Goal: Navigation & Orientation: Understand site structure

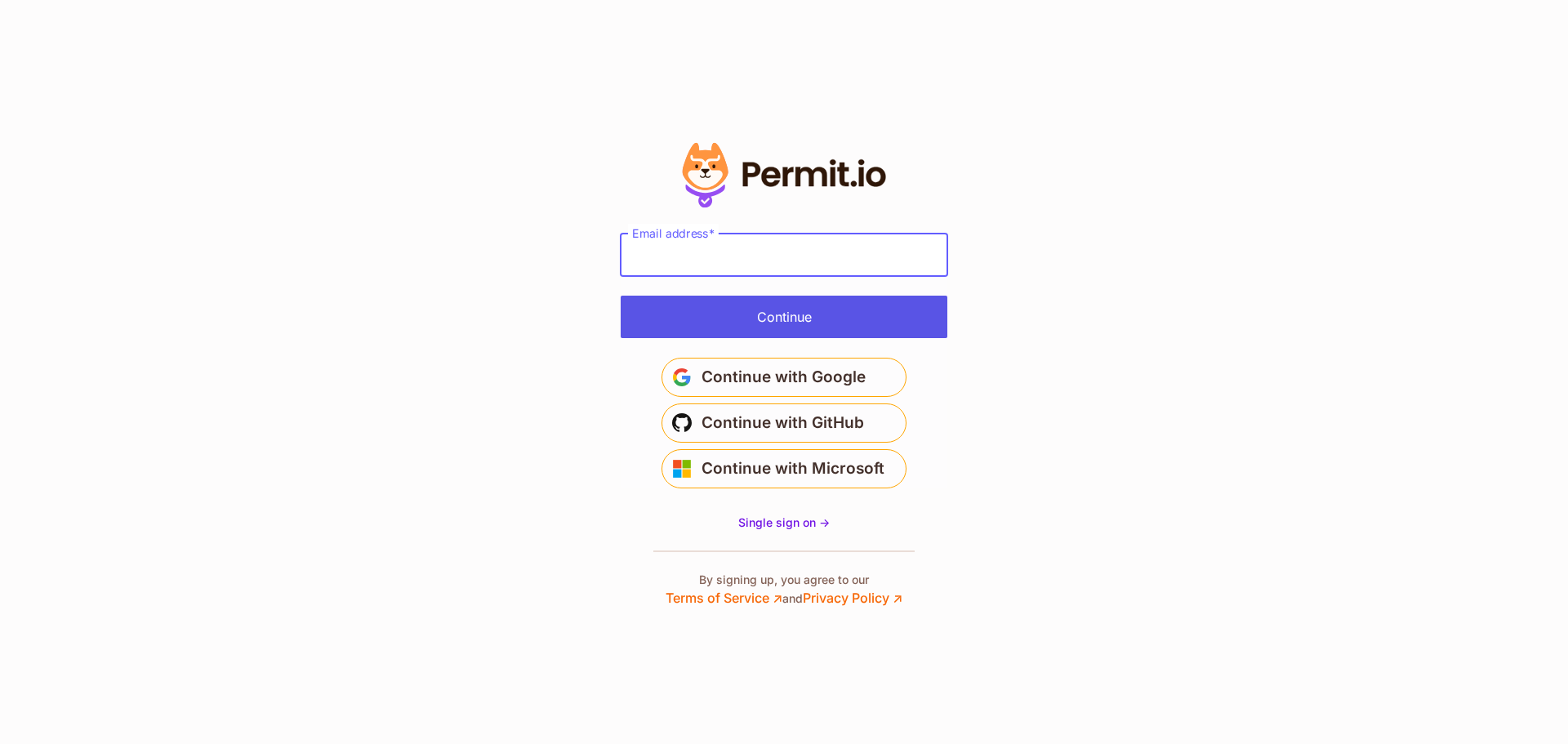
type input "**********"
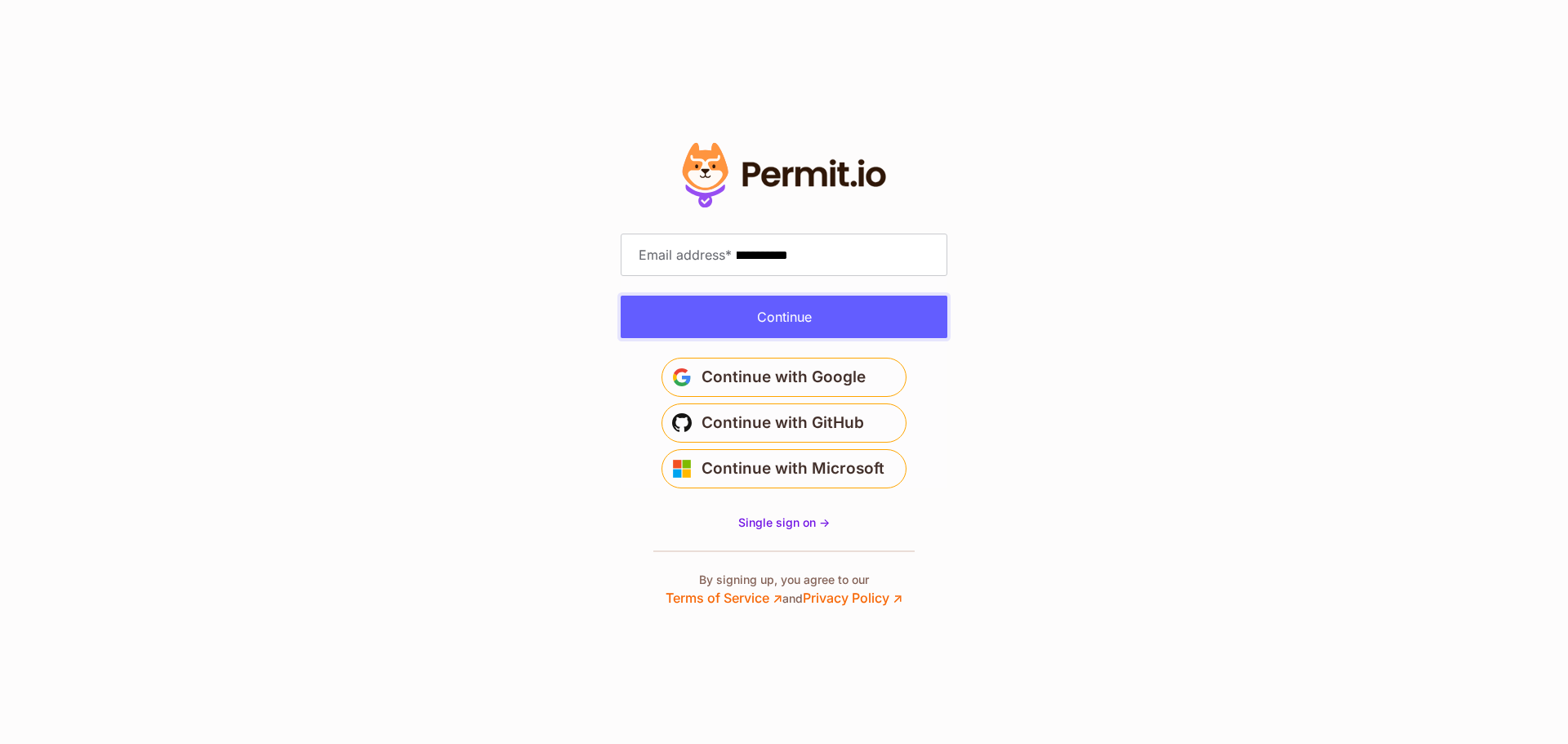
click at [730, 321] on button "Continue" at bounding box center [784, 317] width 327 height 43
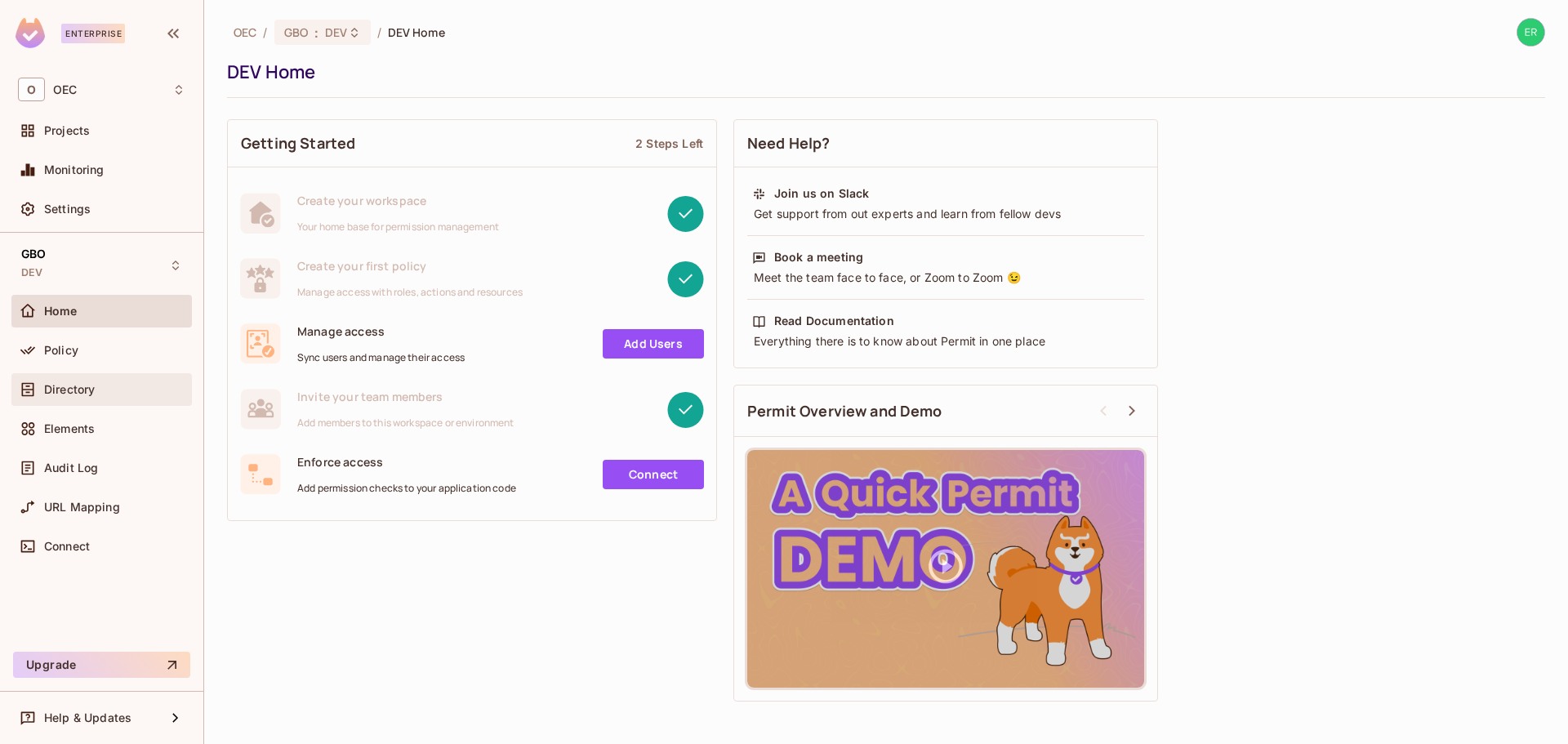
click at [67, 376] on div "Directory" at bounding box center [102, 390] width 181 height 33
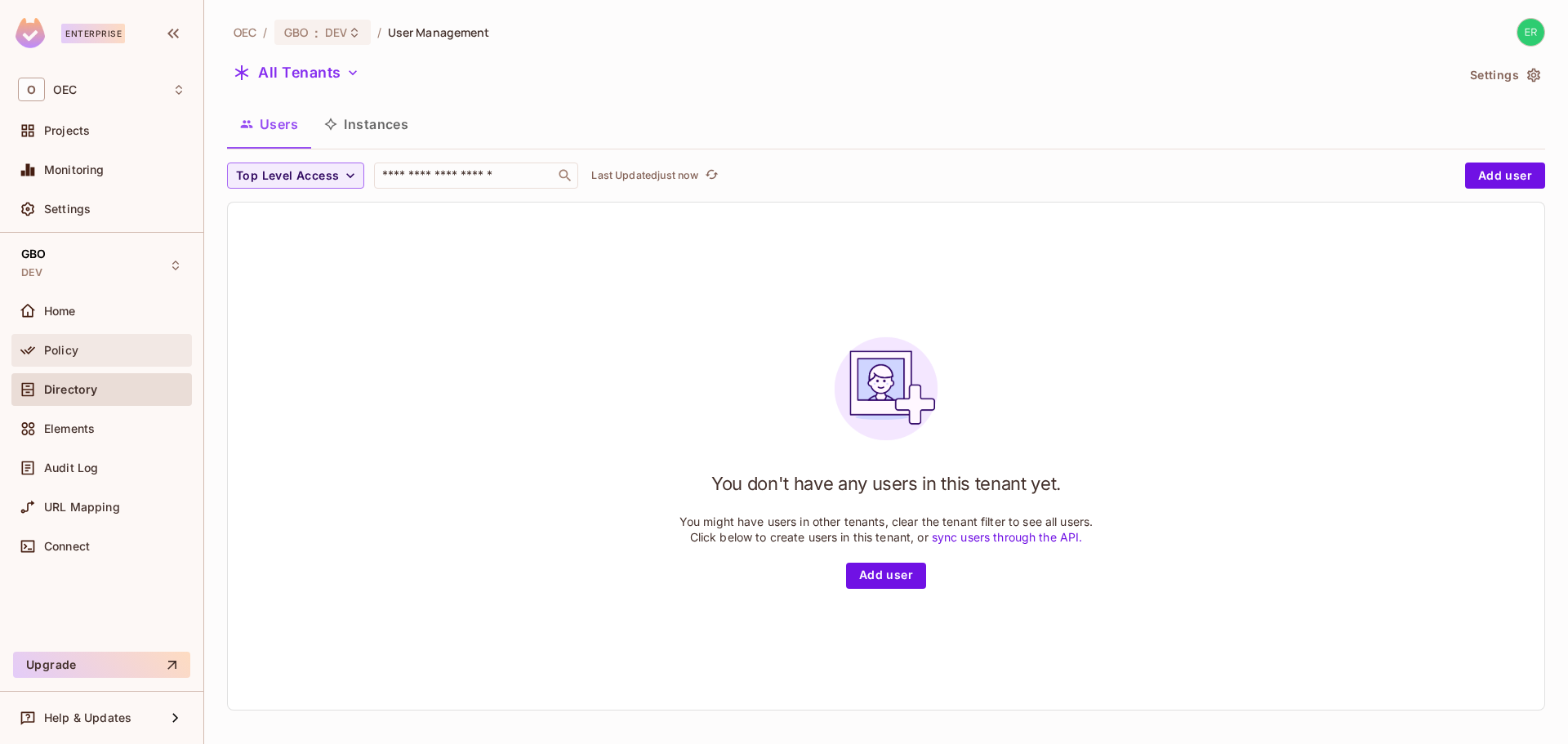
click at [117, 346] on div "Policy" at bounding box center [115, 350] width 141 height 13
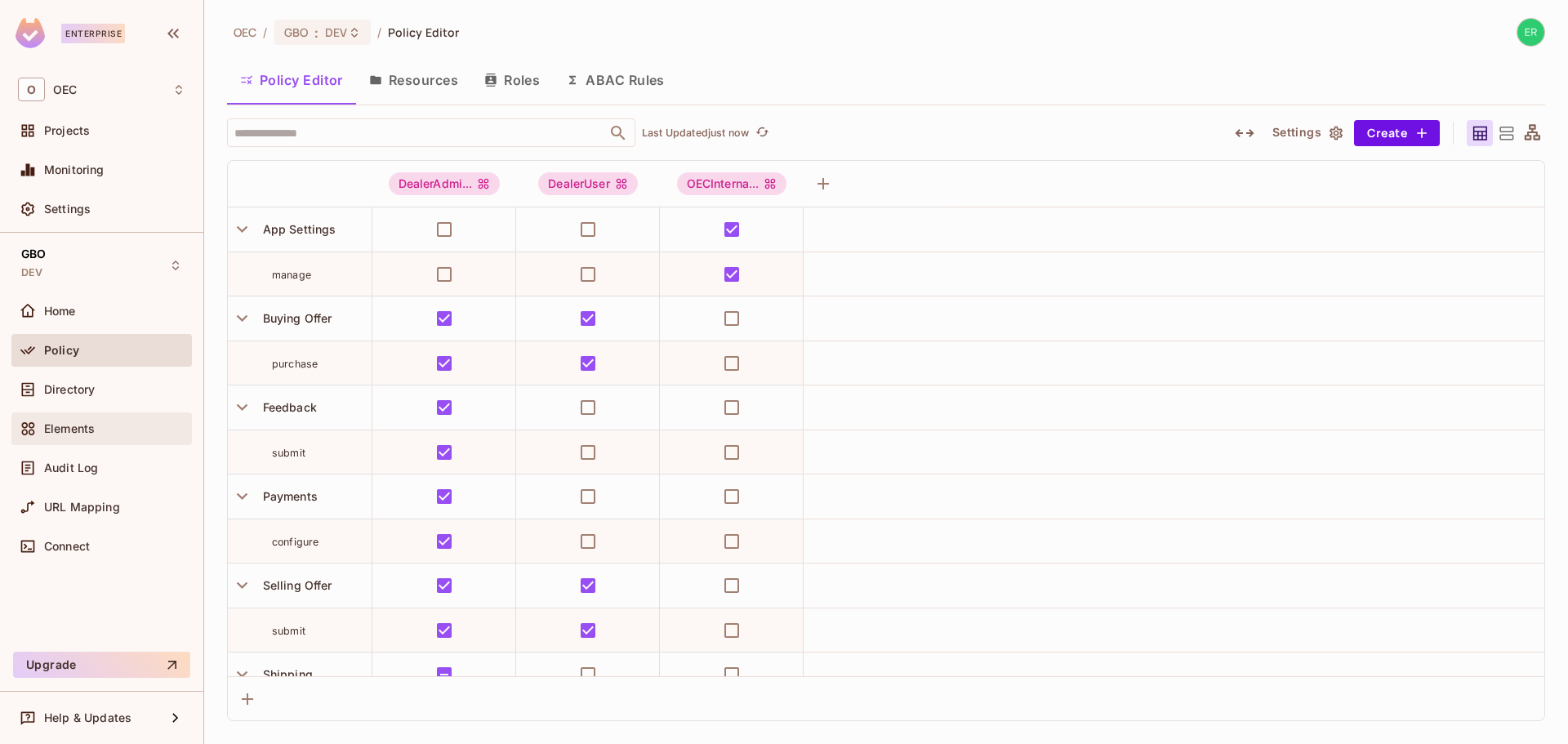
click at [66, 432] on span "Elements" at bounding box center [70, 429] width 51 height 13
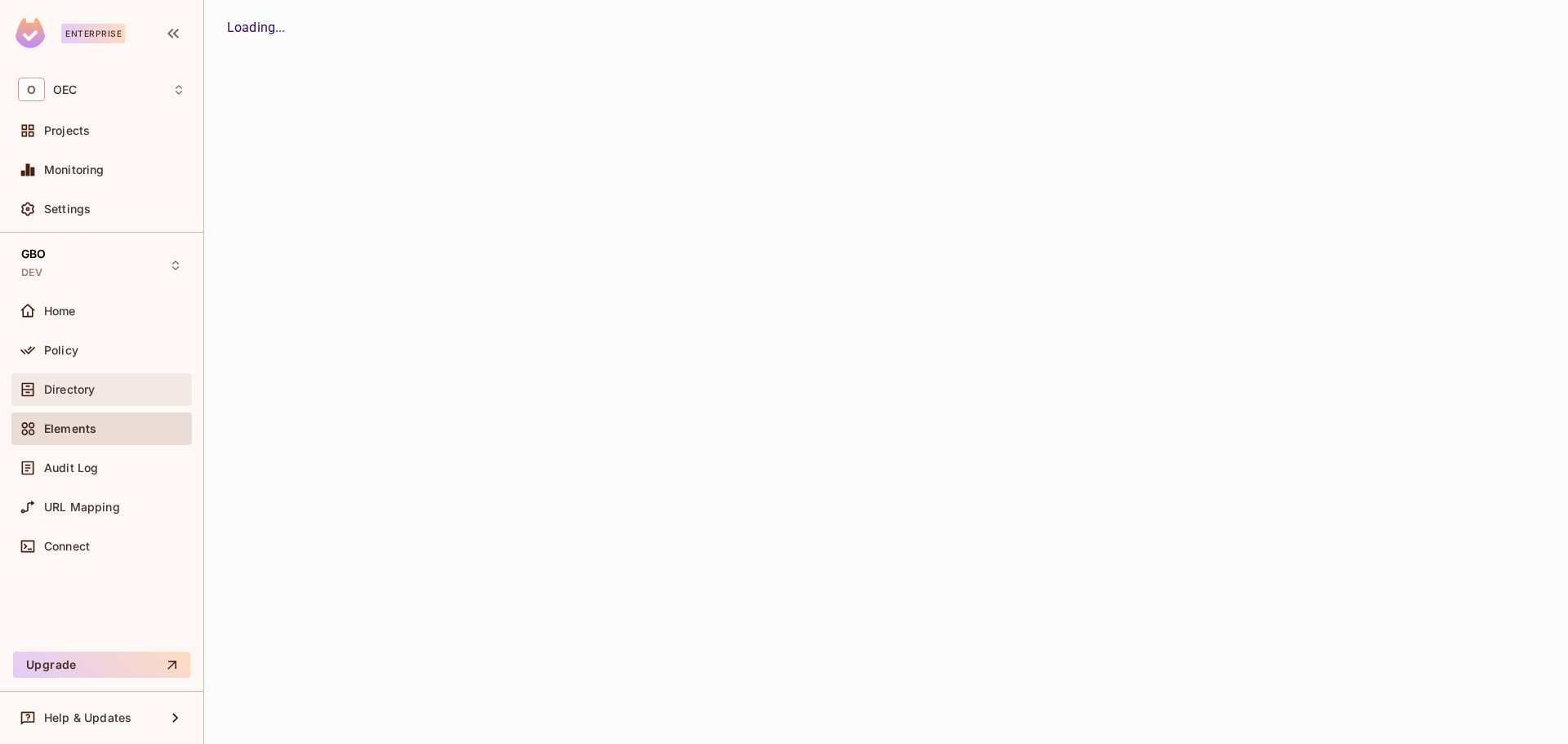
click at [75, 397] on div "Directory" at bounding box center [102, 390] width 167 height 20
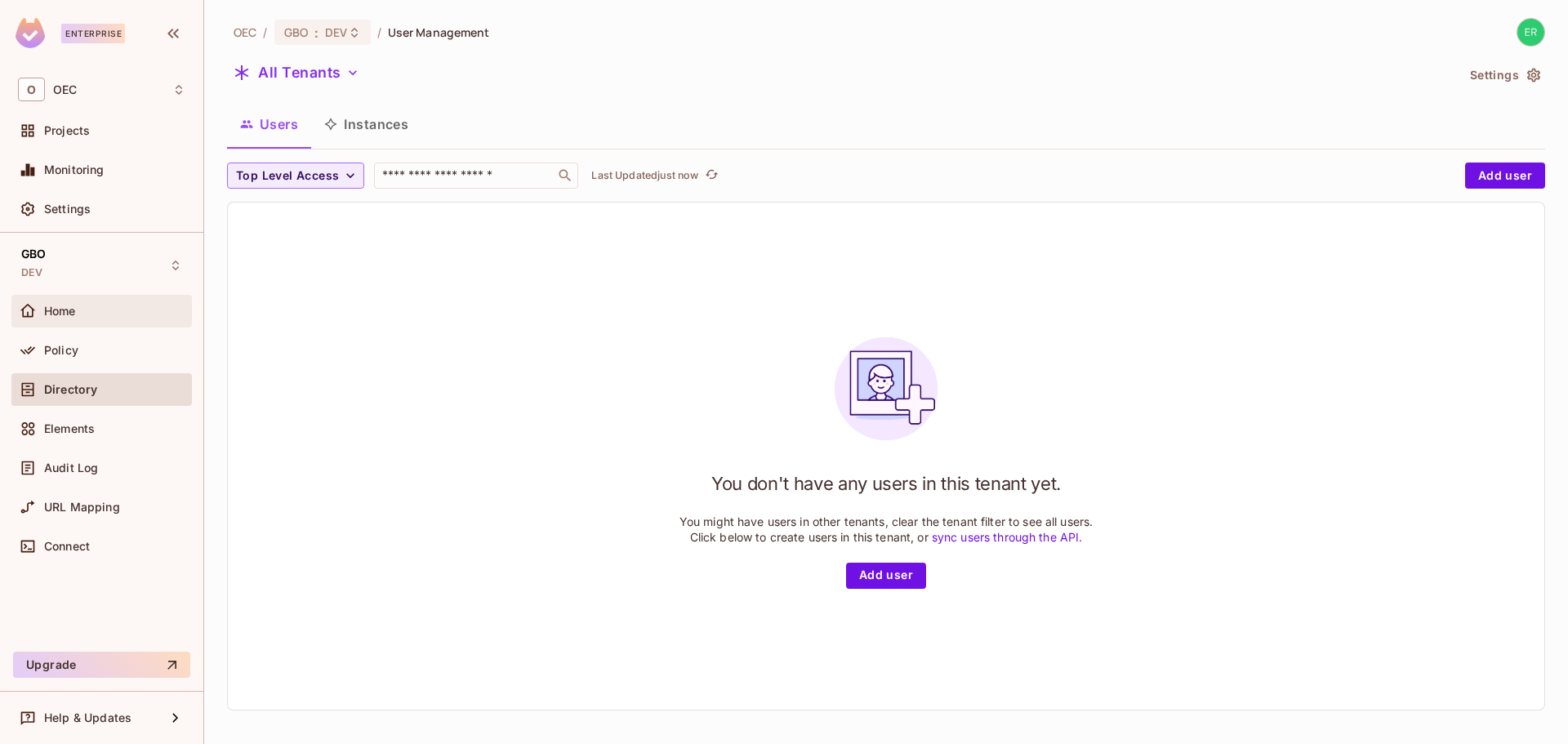
click at [116, 317] on div "Home" at bounding box center [102, 311] width 167 height 20
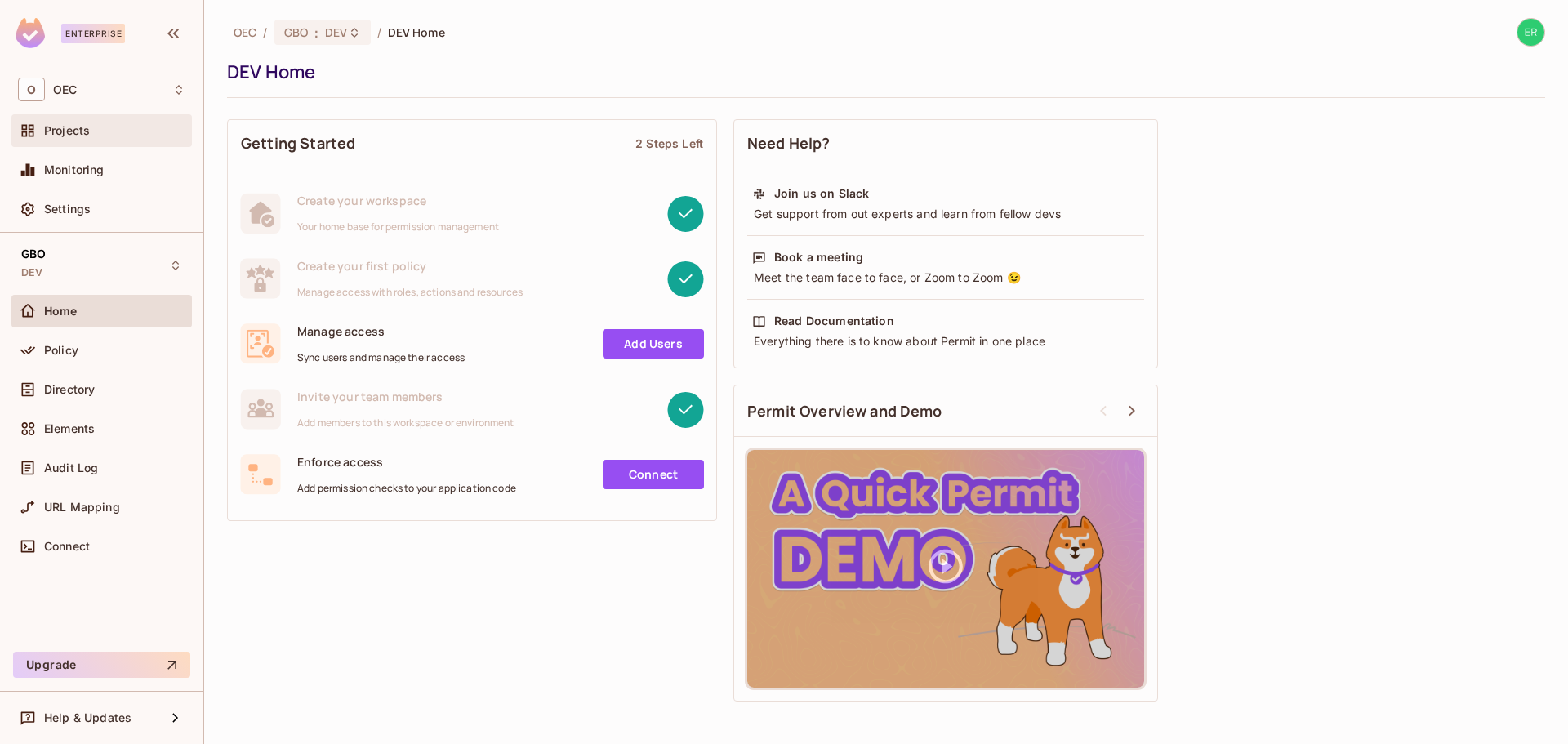
click at [131, 133] on div "Projects" at bounding box center [115, 130] width 141 height 13
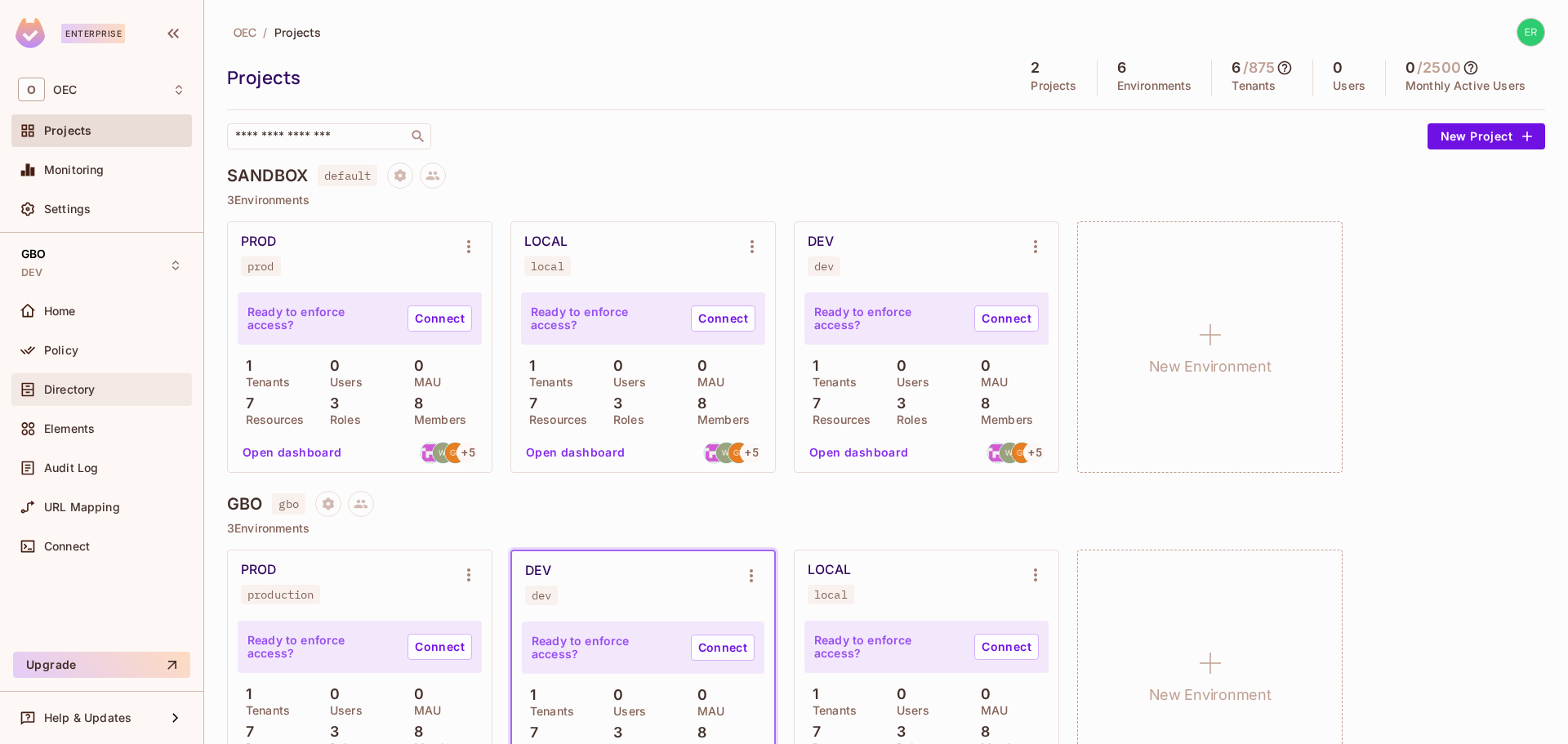
click at [94, 380] on div "Directory" at bounding box center [102, 390] width 167 height 20
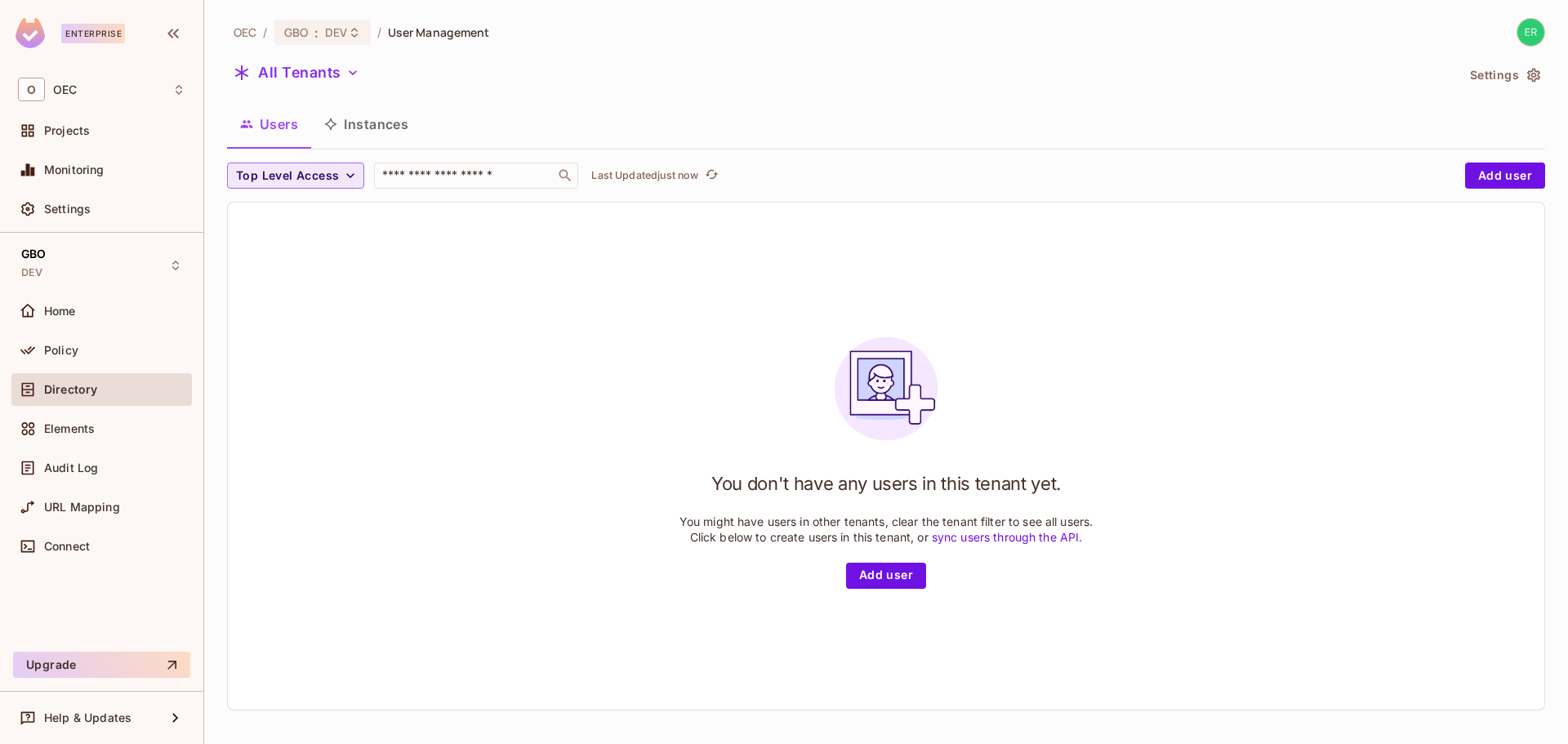
click at [344, 176] on icon "button" at bounding box center [350, 176] width 16 height 16
click at [293, 235] on li "DealerUser" at bounding box center [274, 248] width 94 height 35
click at [314, 176] on icon "button" at bounding box center [313, 176] width 16 height 16
click at [348, 176] on icon "button" at bounding box center [350, 176] width 8 height 5
click at [347, 176] on div at bounding box center [784, 372] width 1568 height 744
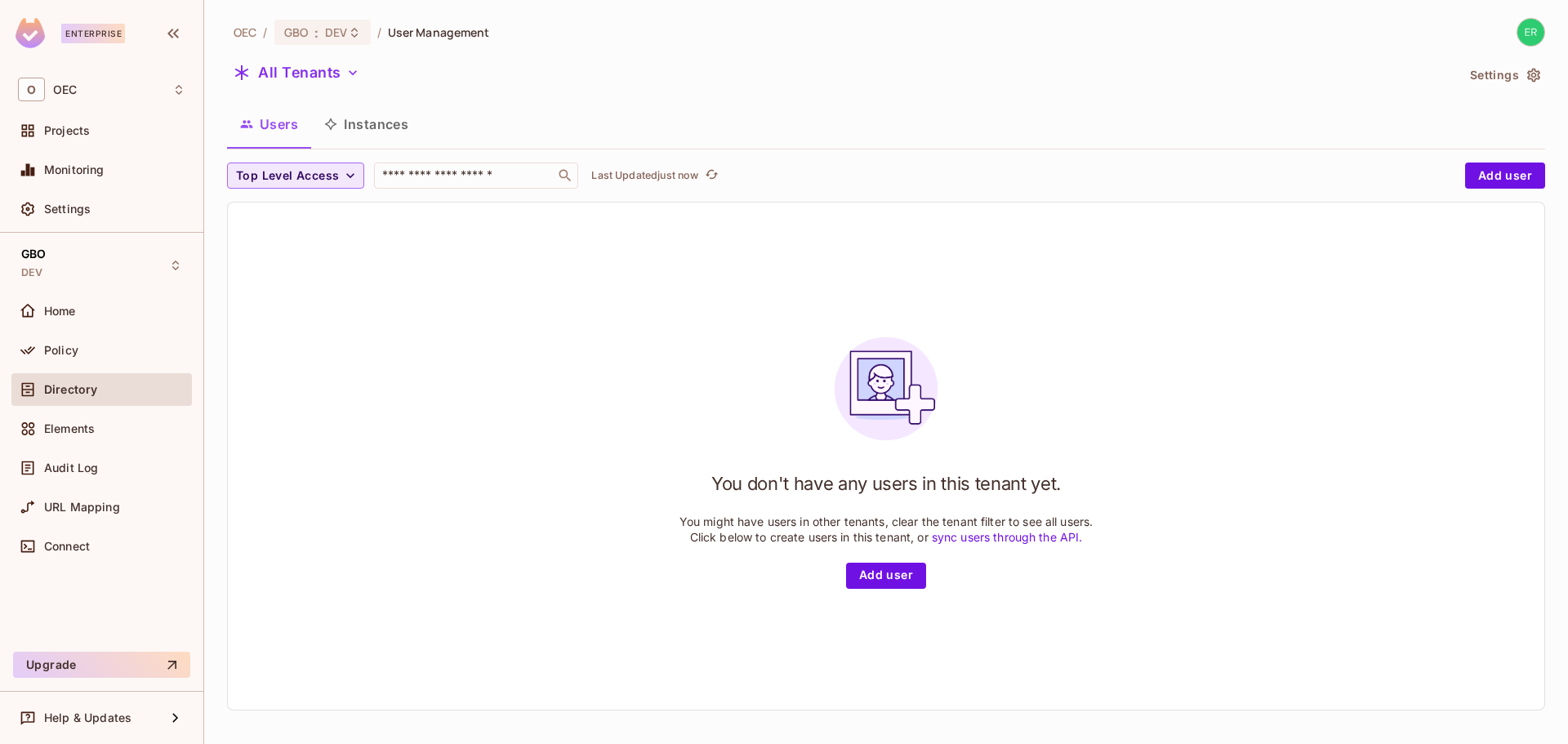
scroll to position [2, 0]
click at [1526, 77] on icon "button" at bounding box center [1534, 73] width 16 height 16
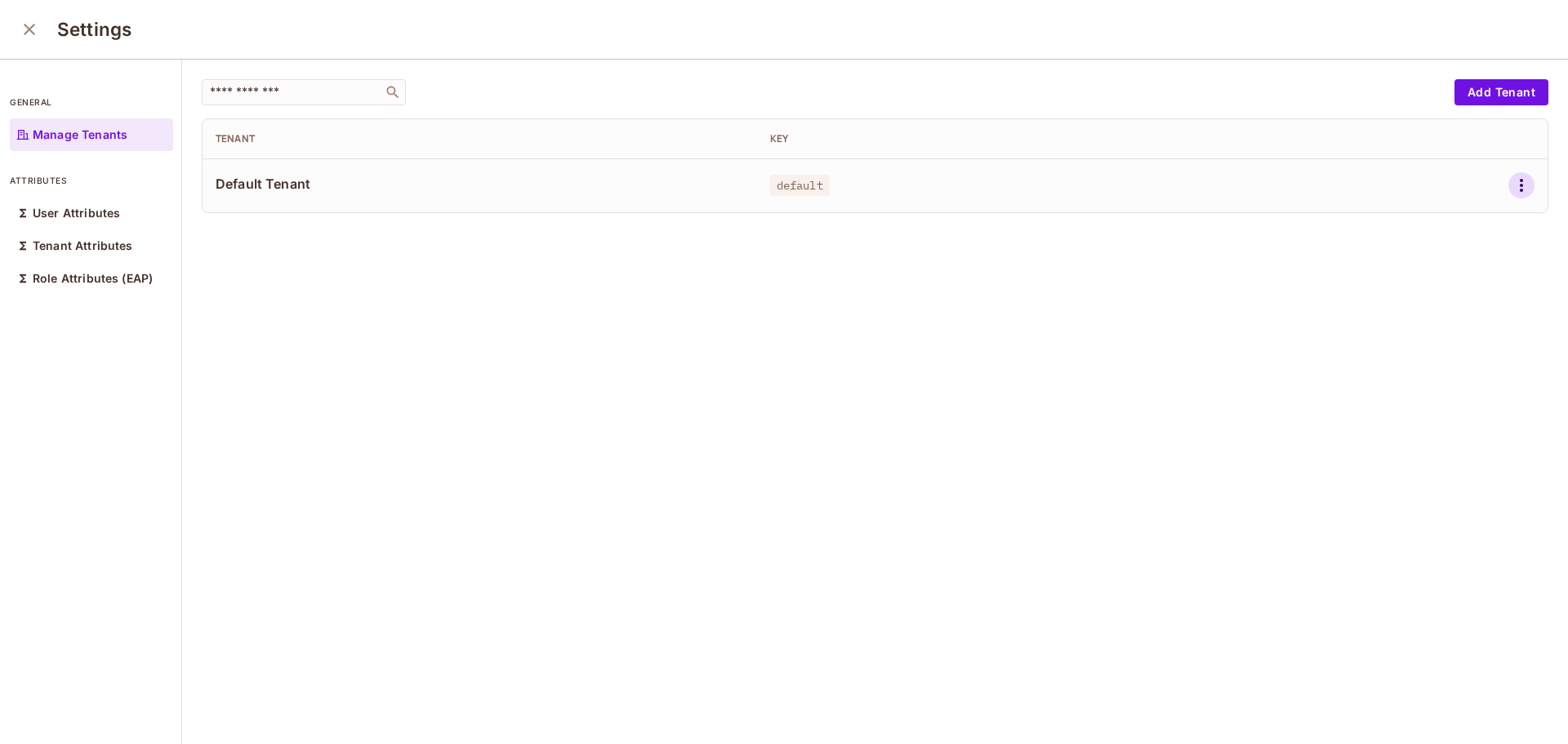
click at [1520, 181] on icon "button" at bounding box center [1522, 185] width 3 height 13
click at [1040, 226] on div at bounding box center [784, 372] width 1568 height 744
drag, startPoint x: 775, startPoint y: 213, endPoint x: 761, endPoint y: 211, distance: 14.1
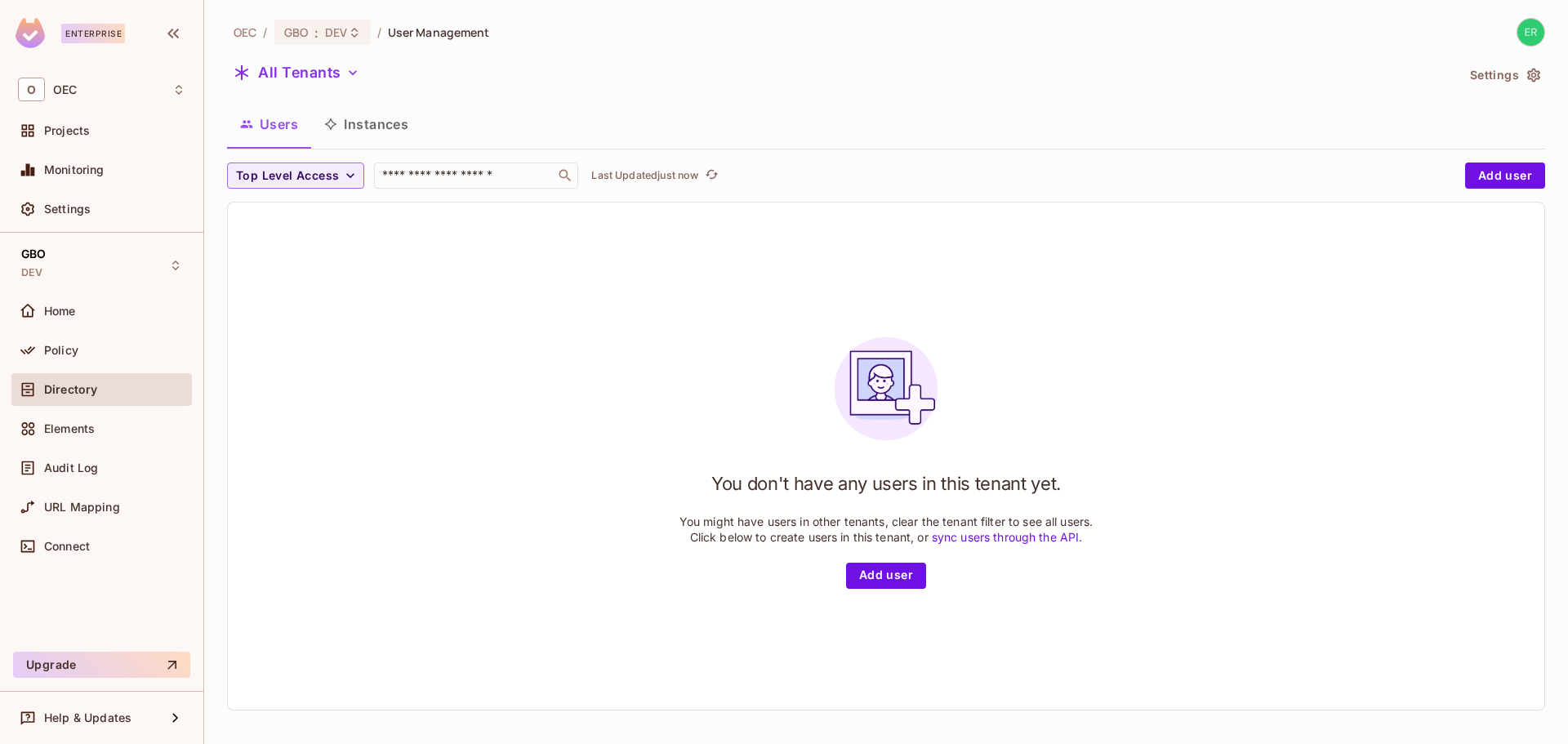
click at [329, 88] on div "All Tenants" at bounding box center [841, 75] width 1228 height 31
click at [331, 73] on button "All Tenants" at bounding box center [296, 73] width 139 height 26
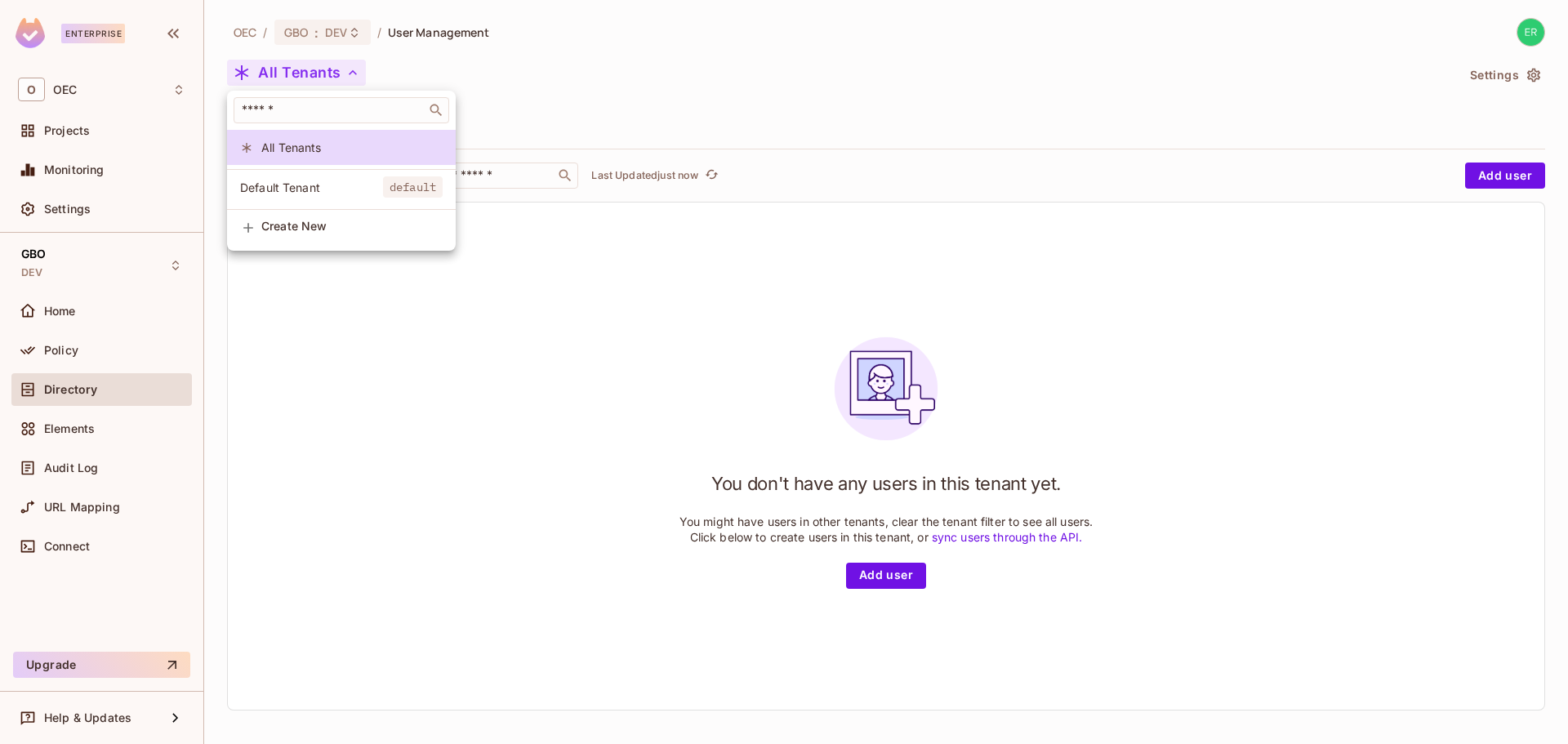
click at [310, 186] on span "Default Tenant" at bounding box center [312, 187] width 143 height 16
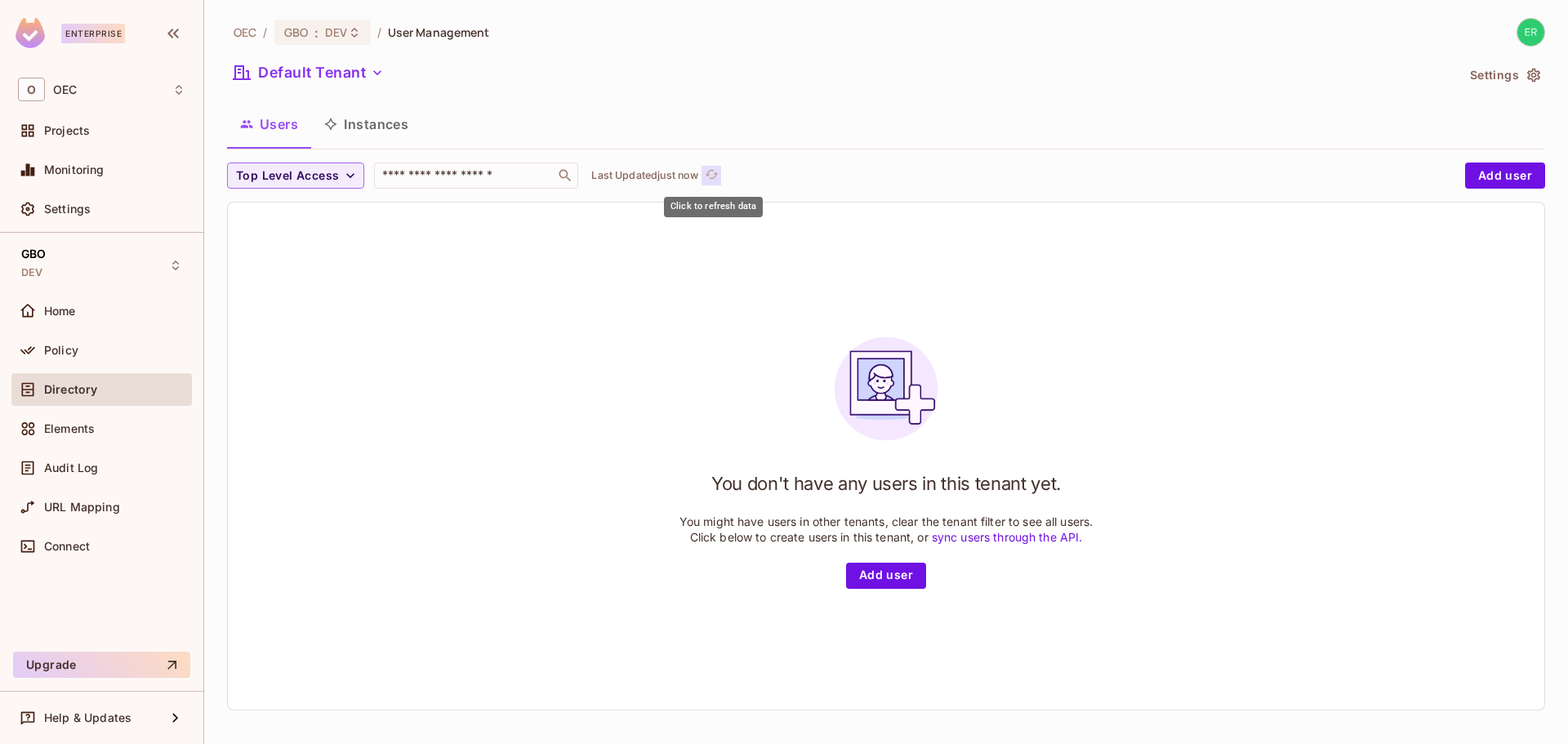
click at [714, 173] on icon "refresh" at bounding box center [711, 174] width 14 height 14
click at [391, 134] on button "Instances" at bounding box center [366, 124] width 110 height 41
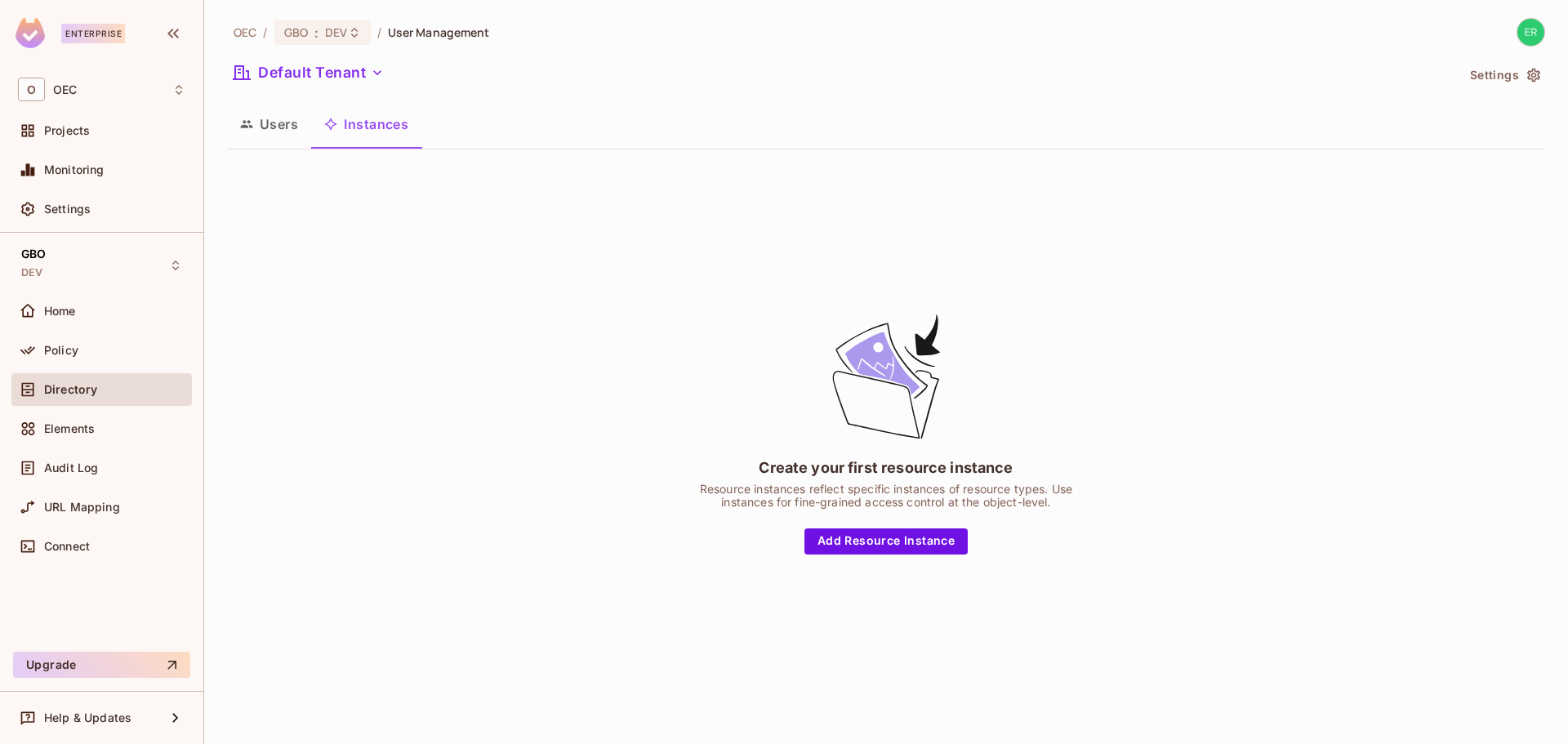
click at [289, 134] on button "Users" at bounding box center [269, 124] width 85 height 41
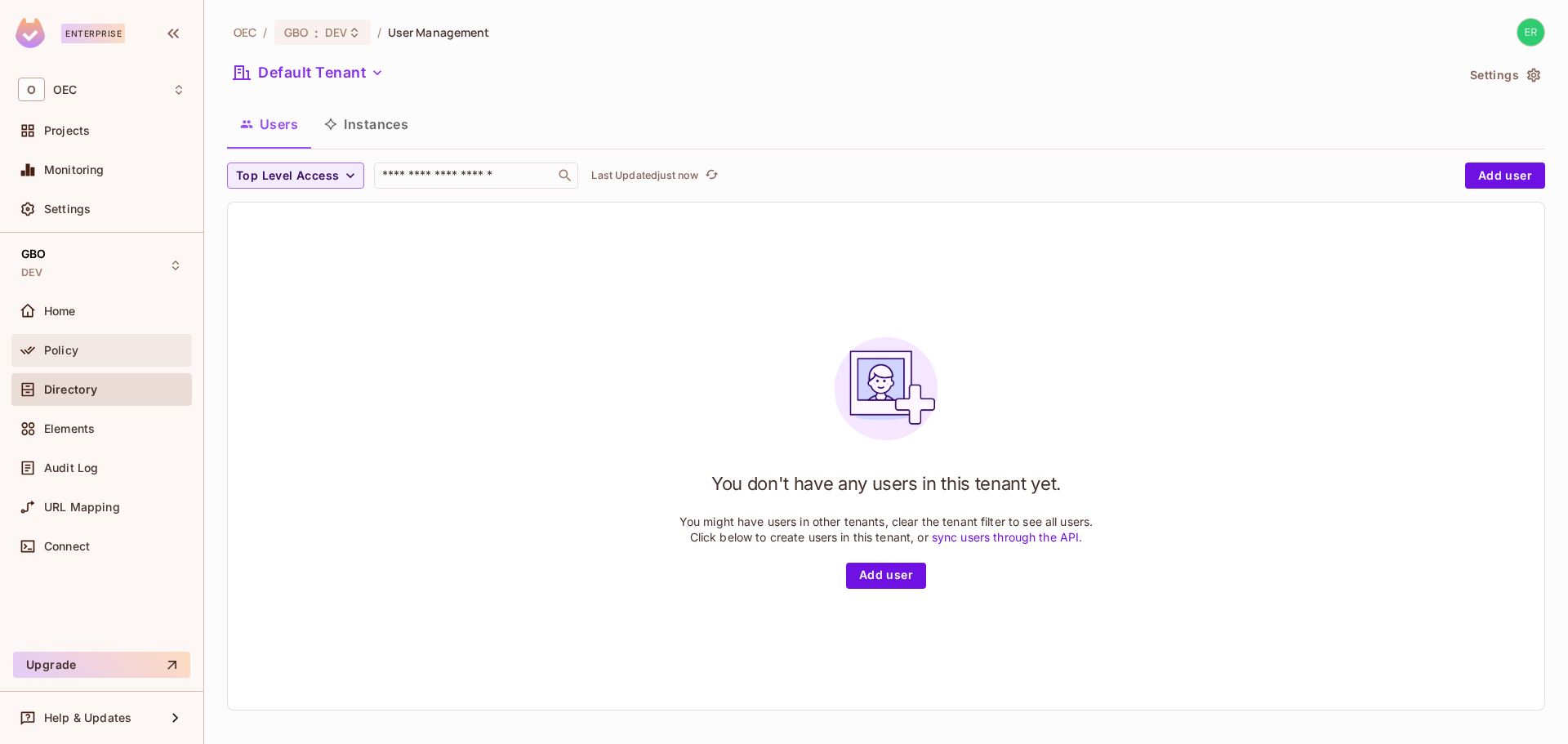
click at [135, 362] on div "Policy" at bounding box center [102, 350] width 181 height 33
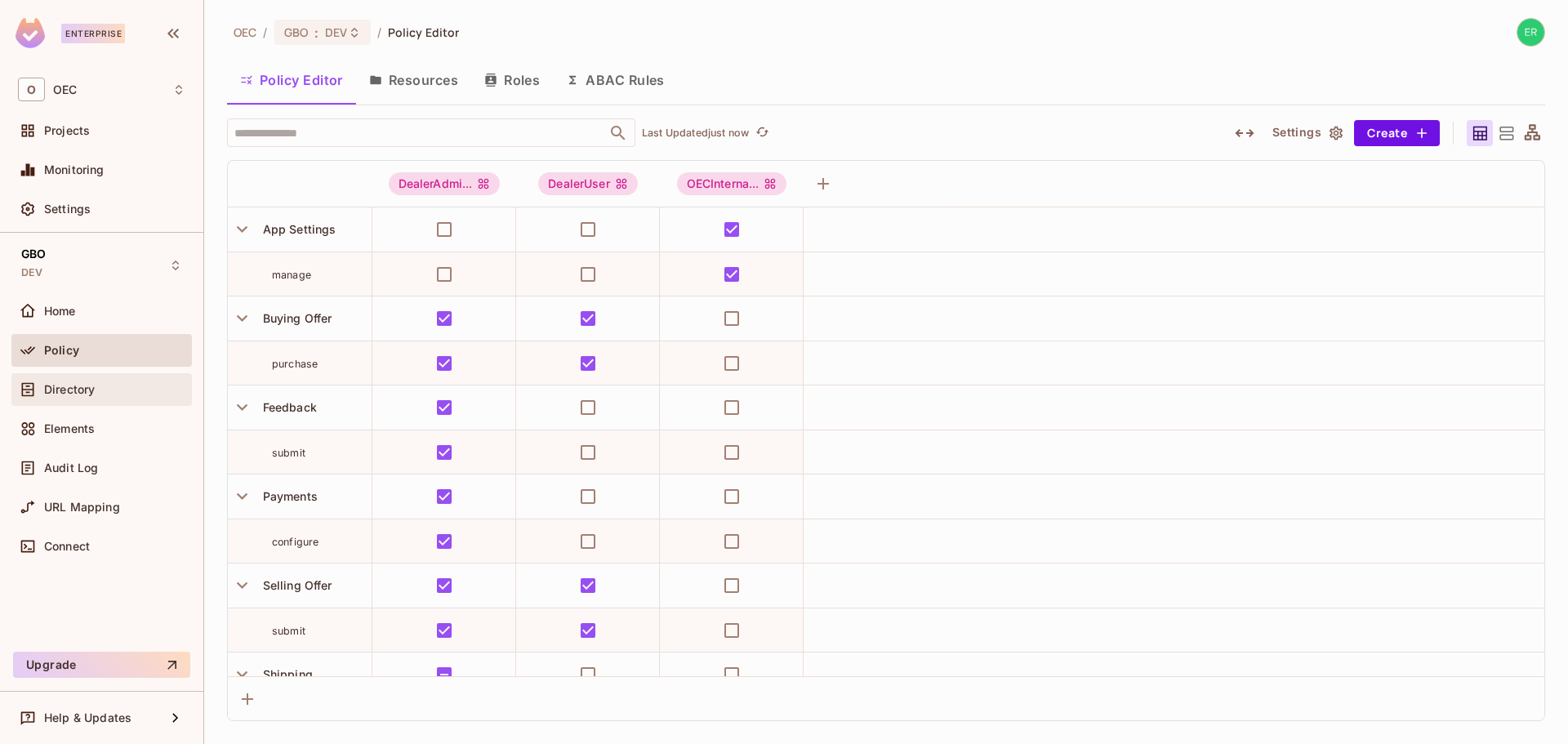
click at [126, 383] on div "Directory" at bounding box center [115, 390] width 141 height 13
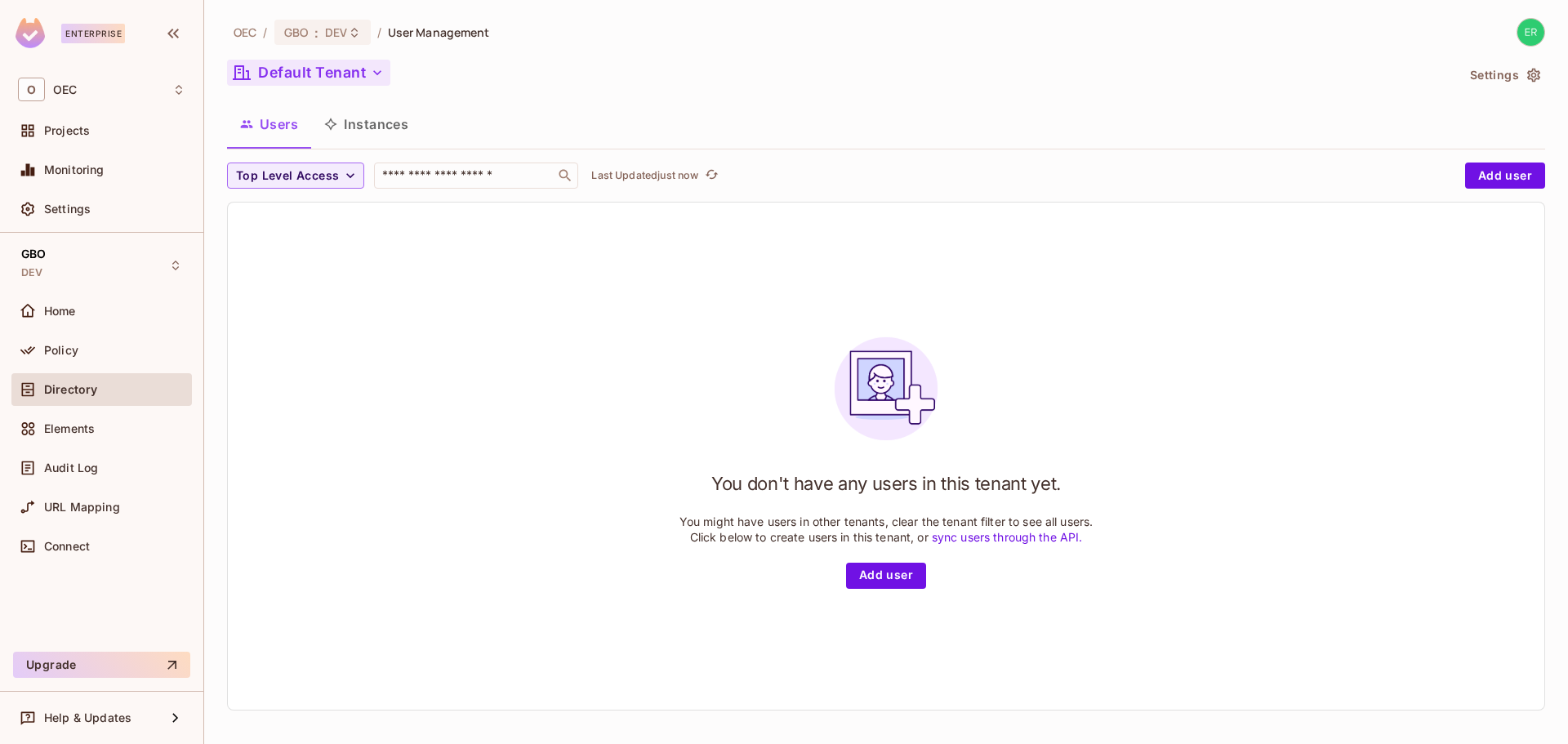
click at [349, 65] on button "Default Tenant" at bounding box center [309, 73] width 163 height 26
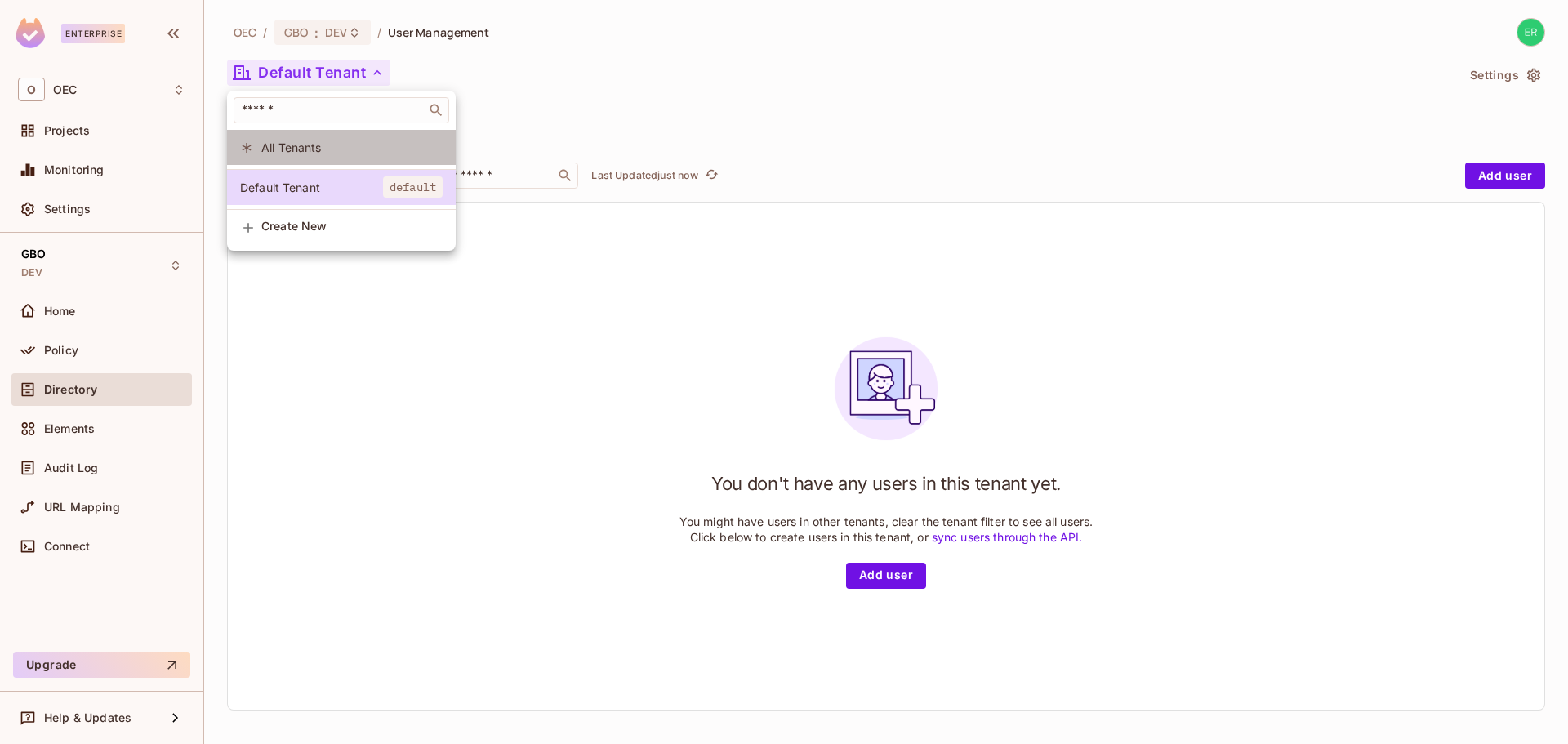
click at [342, 155] on li "All Tenants" at bounding box center [341, 147] width 229 height 35
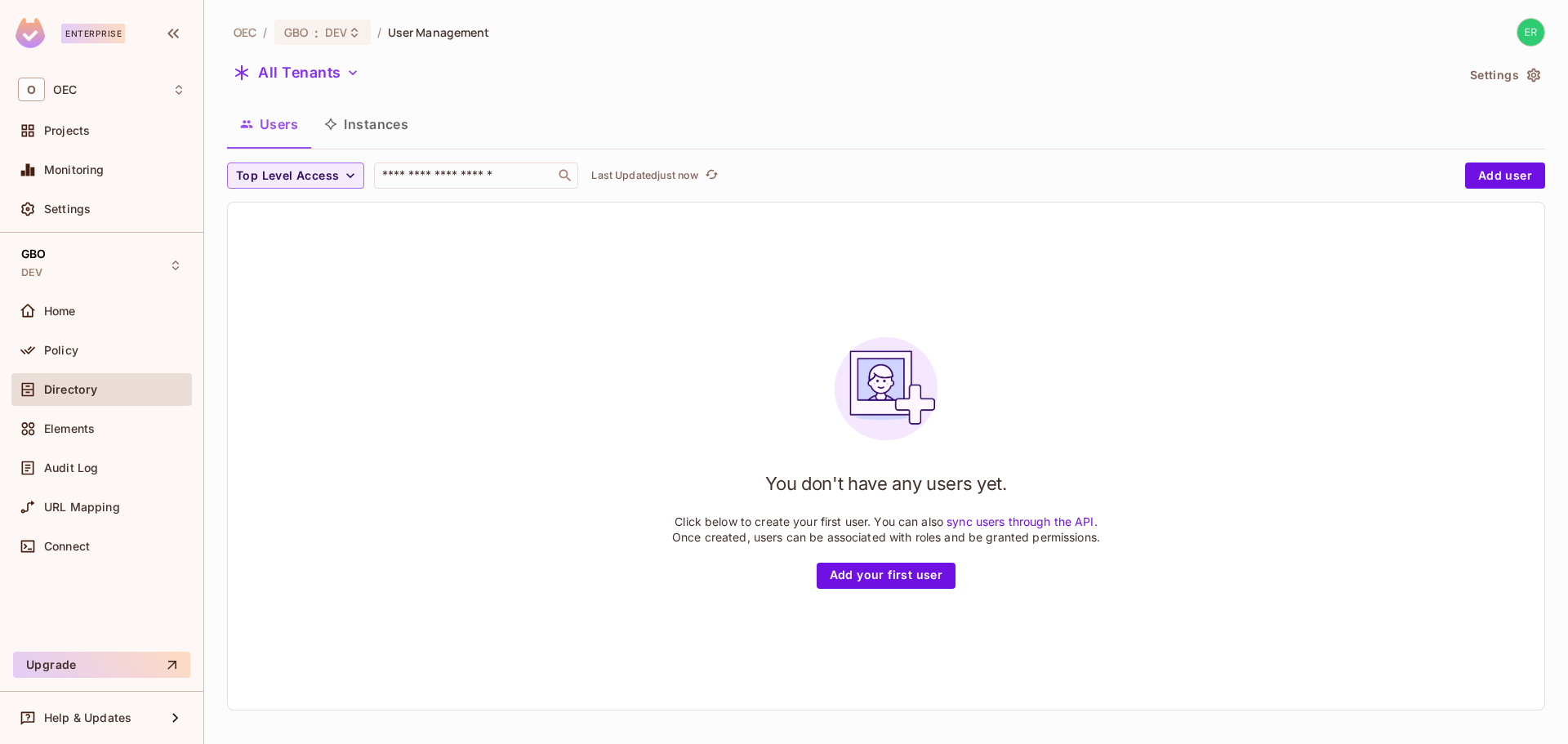
click at [98, 390] on div "Directory" at bounding box center [115, 390] width 141 height 13
click at [352, 113] on button "Instances" at bounding box center [366, 124] width 110 height 41
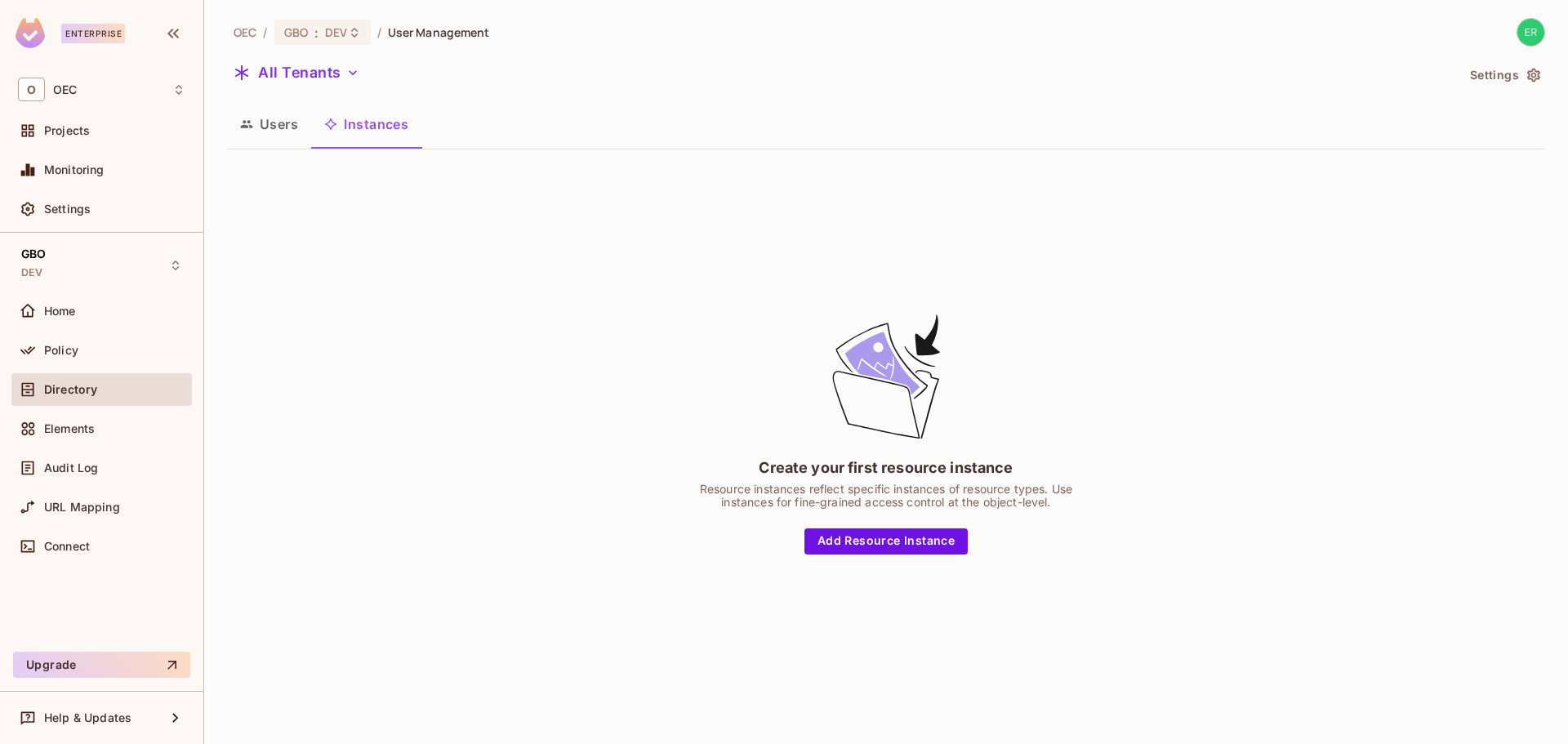
click at [286, 123] on button "Users" at bounding box center [269, 124] width 85 height 41
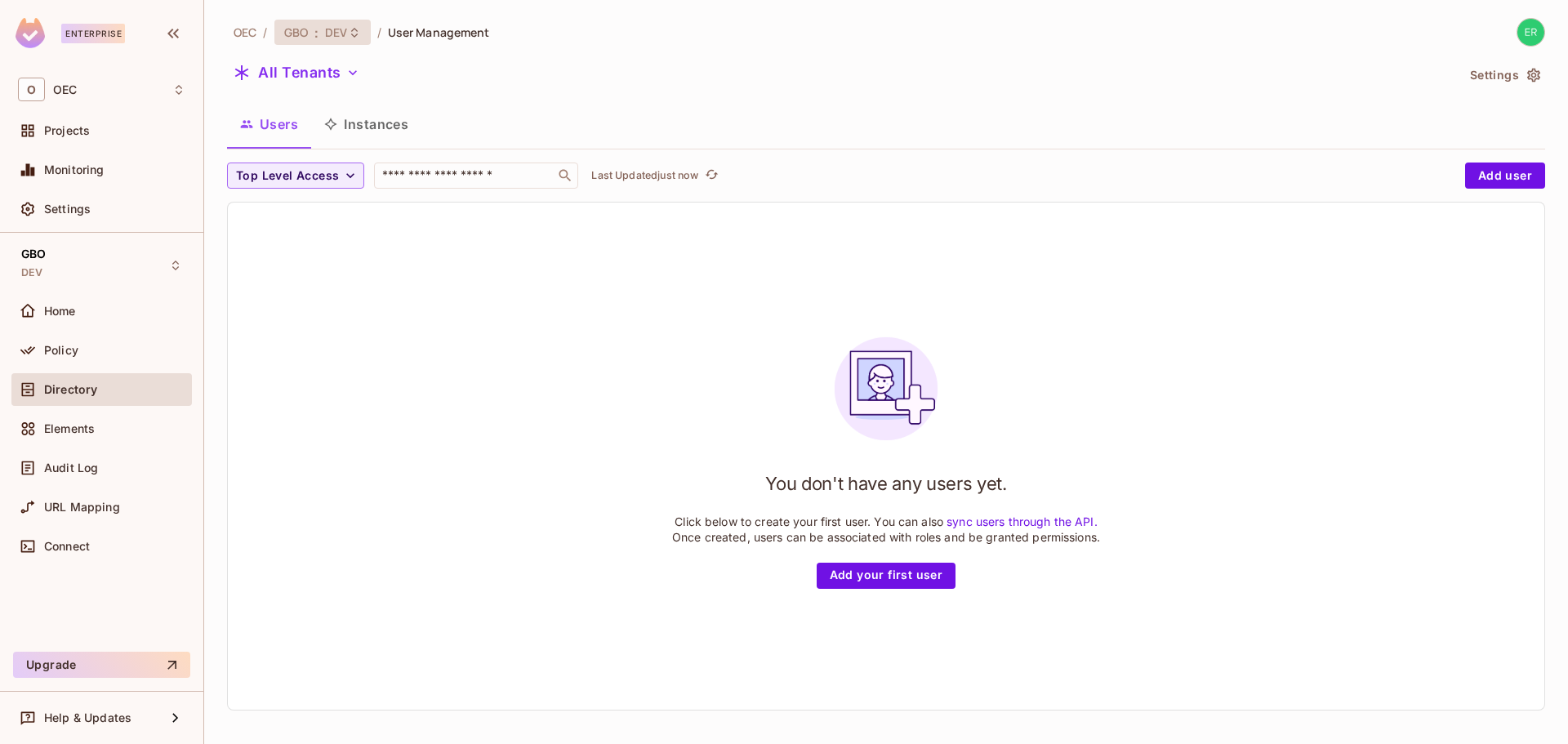
click at [328, 36] on span "DEV" at bounding box center [336, 32] width 22 height 16
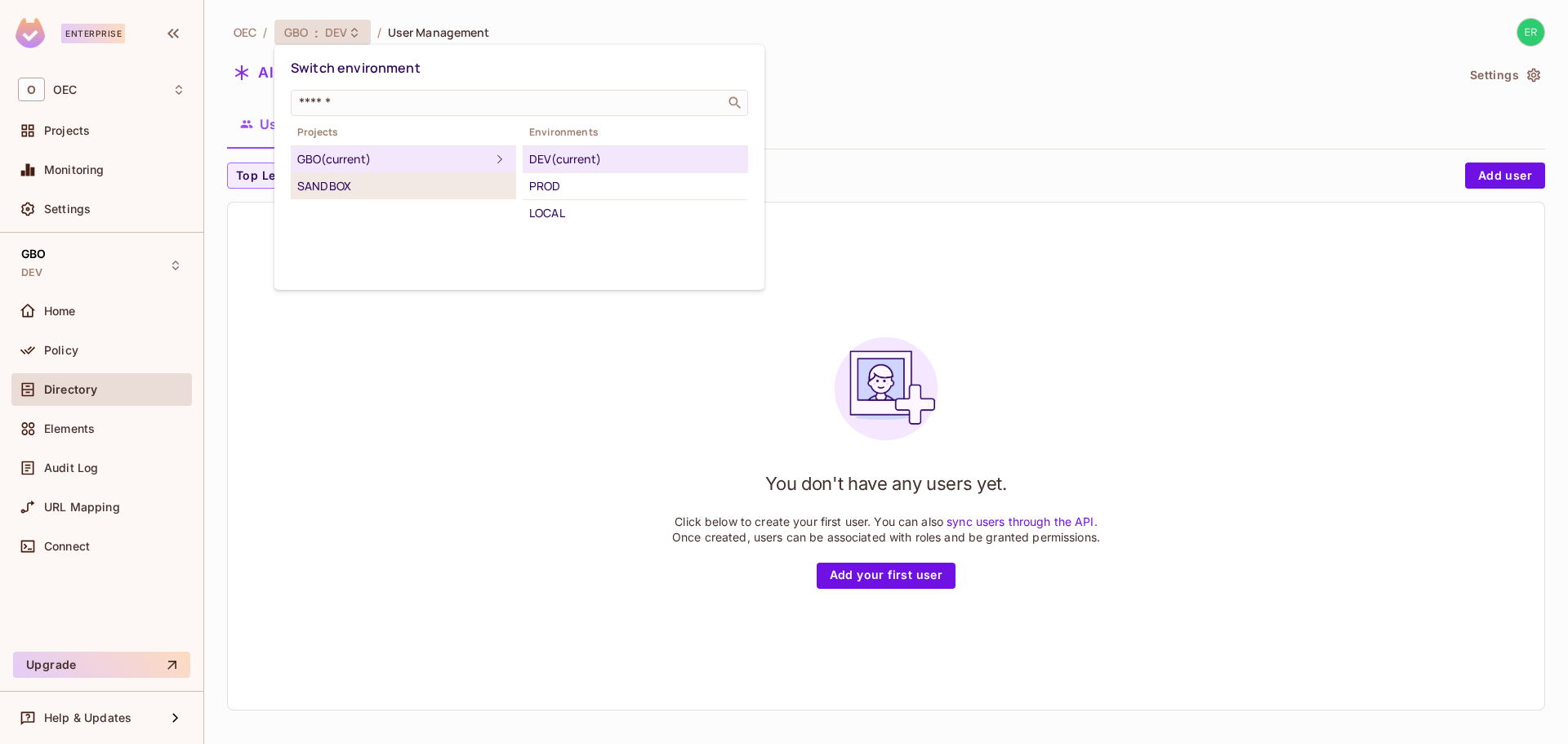
click at [434, 185] on div "SANDBOX" at bounding box center [403, 186] width 213 height 20
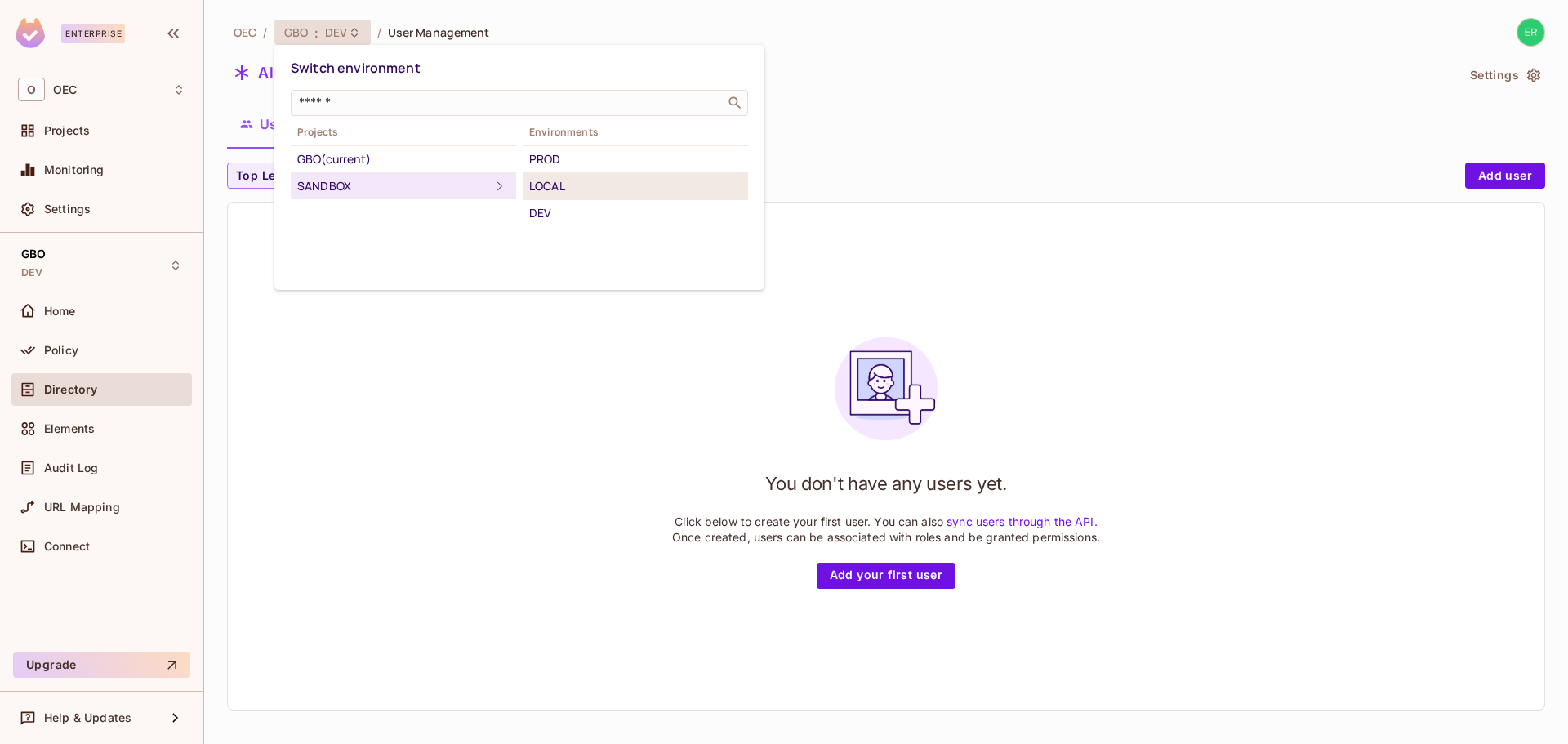
click at [579, 181] on div "LOCAL" at bounding box center [635, 186] width 213 height 20
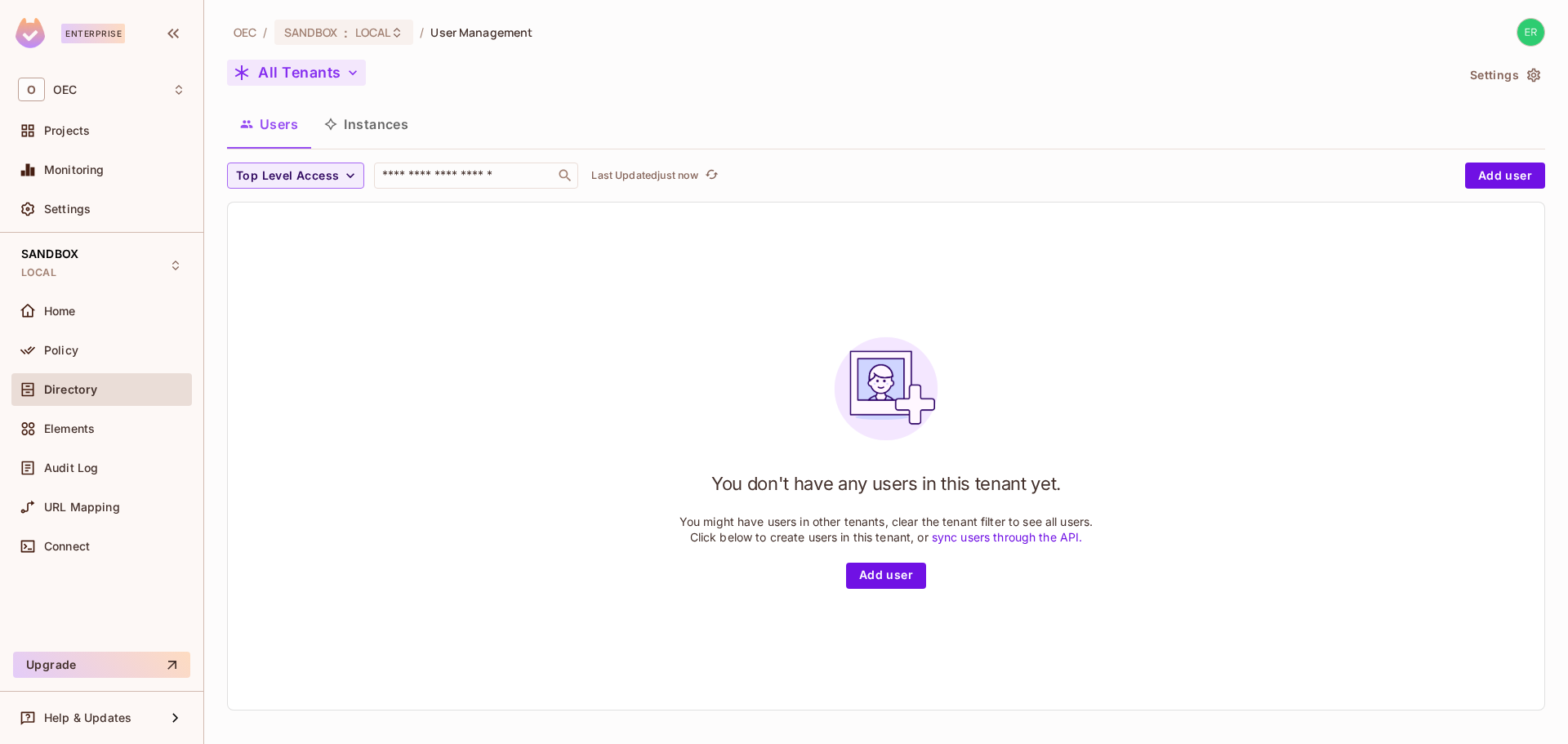
click at [323, 66] on button "All Tenants" at bounding box center [296, 73] width 139 height 26
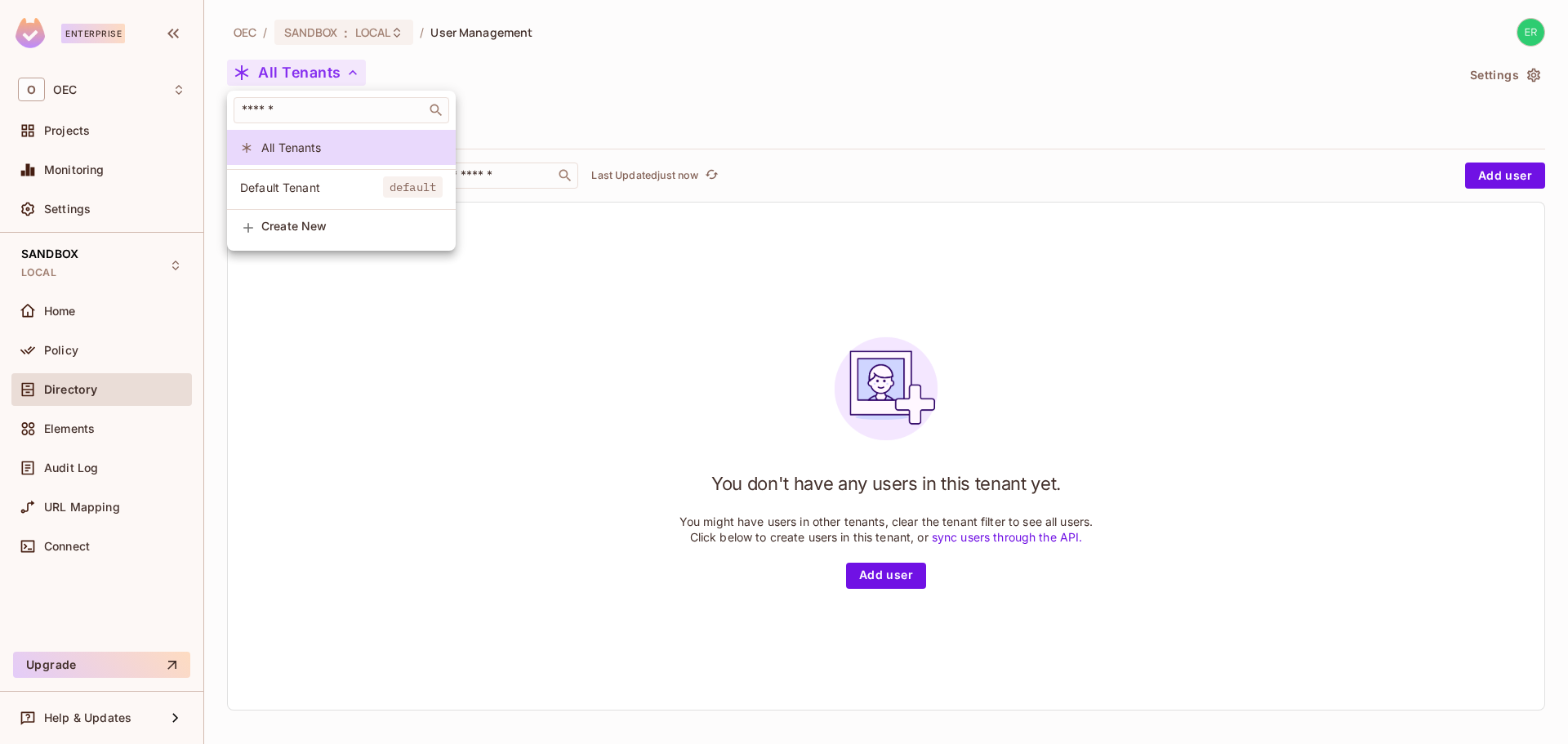
click at [323, 66] on div at bounding box center [784, 372] width 1568 height 744
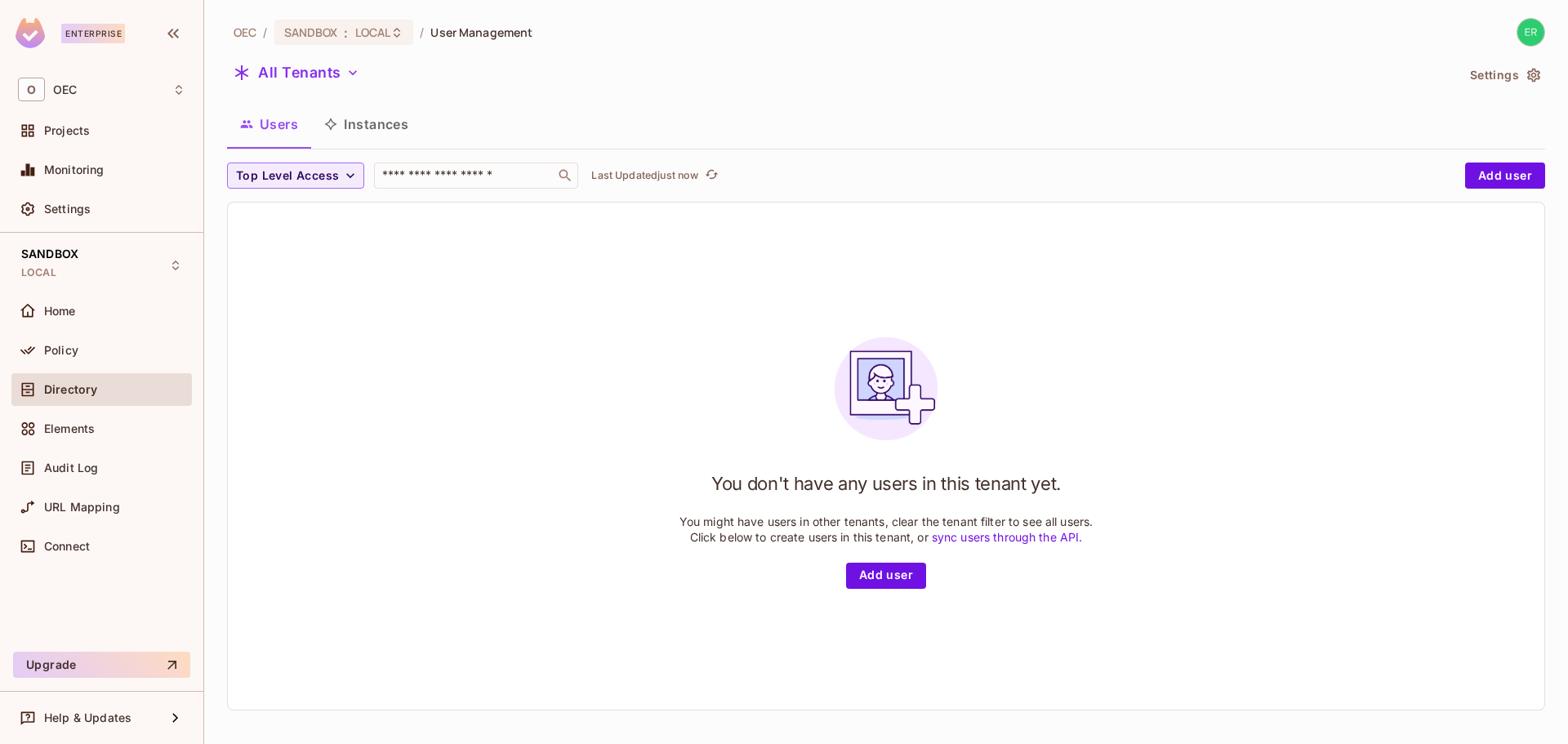
scroll to position [2, 0]
click at [633, 395] on div "You don't have any users in this tenant yet. You might have users in other tena…" at bounding box center [886, 454] width 1317 height 507
